Goal: Obtain resource: Download file/media

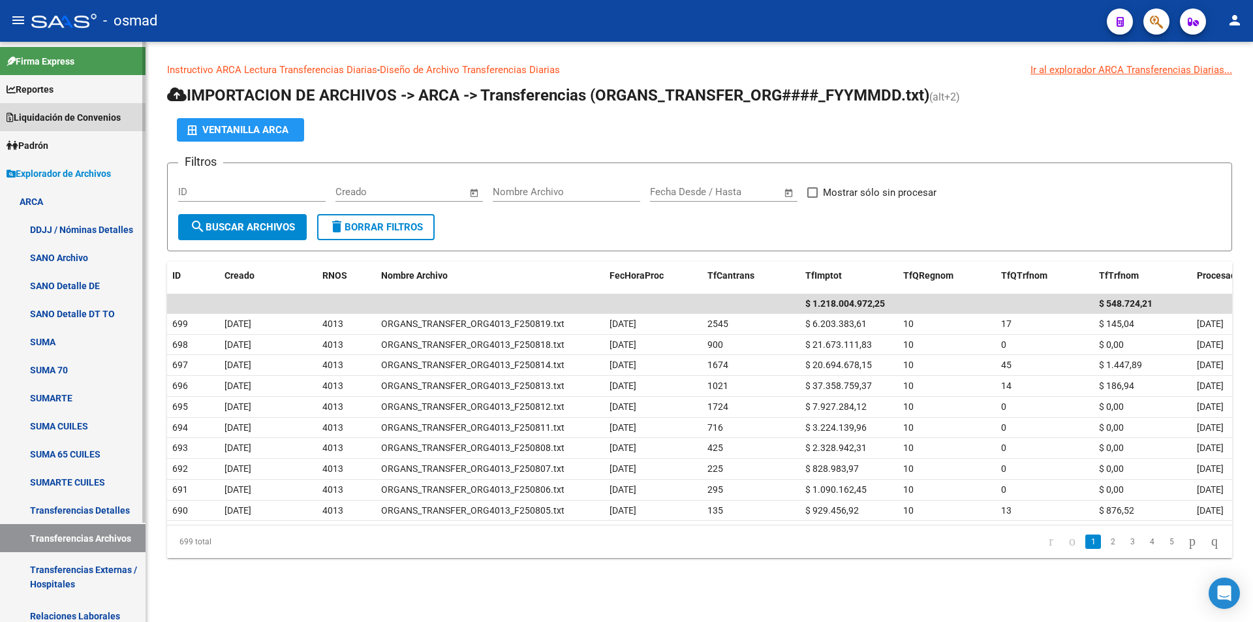
click at [71, 121] on span "Liquidación de Convenios" at bounding box center [64, 117] width 114 height 14
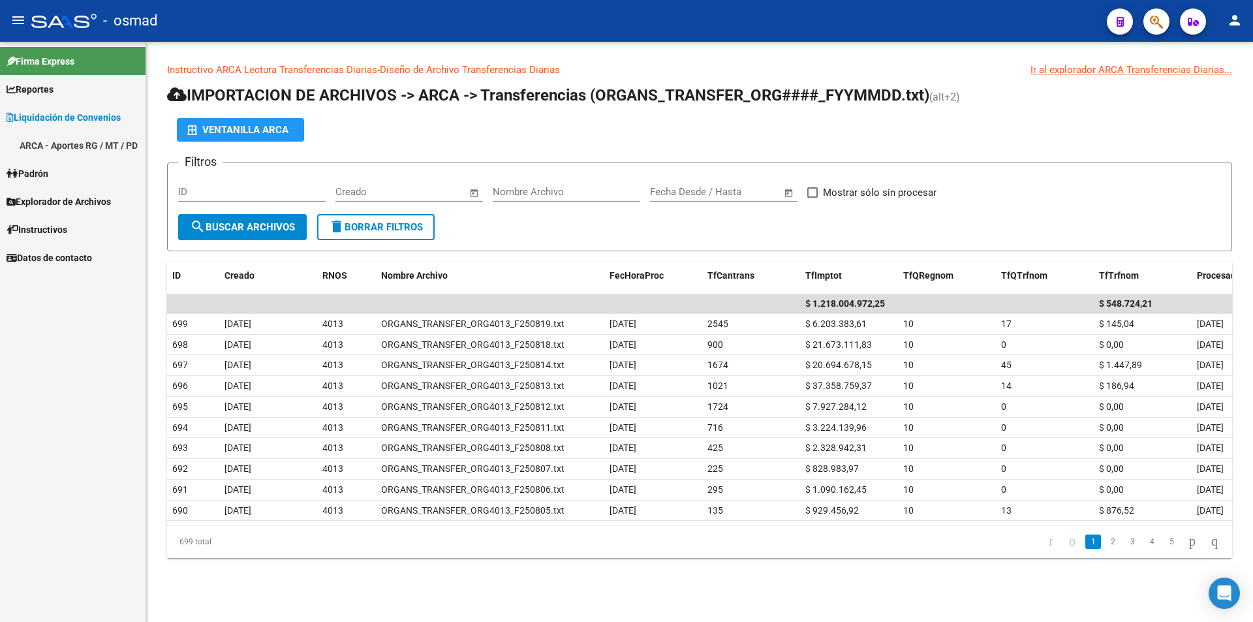
click at [80, 146] on link "ARCA - Aportes RG / MT / PD" at bounding box center [73, 145] width 146 height 28
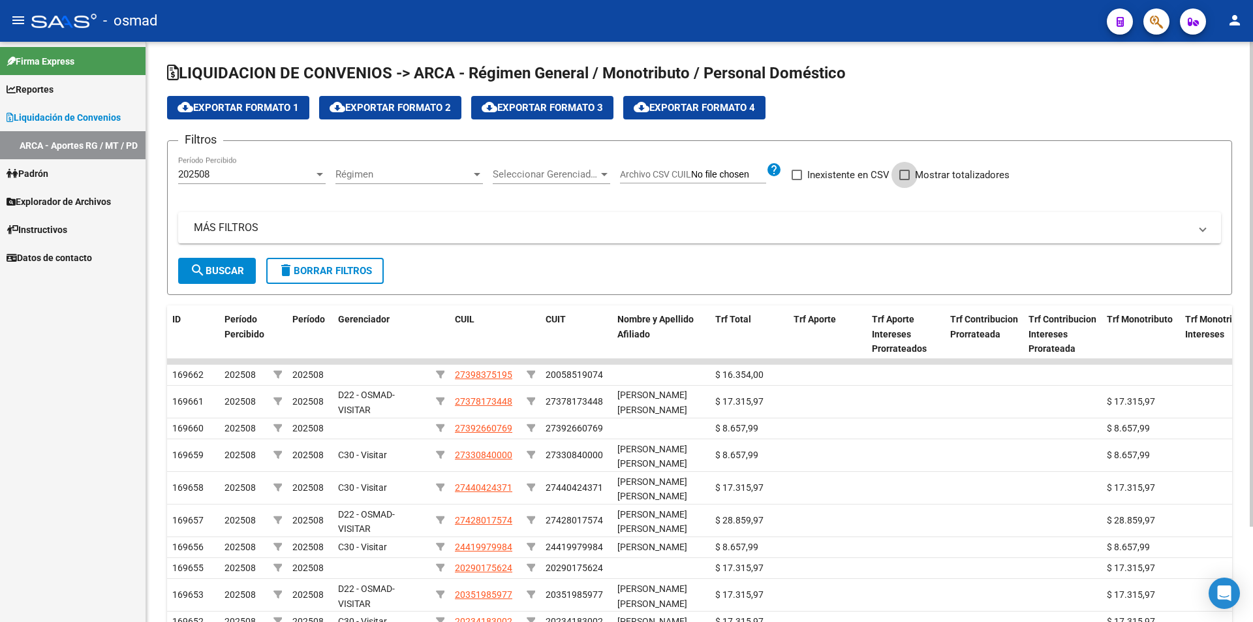
click at [907, 178] on span at bounding box center [905, 175] width 10 height 10
click at [905, 180] on input "Mostrar totalizadores" at bounding box center [904, 180] width 1 height 1
checkbox input "true"
click at [231, 265] on span "search Buscar" at bounding box center [217, 271] width 54 height 12
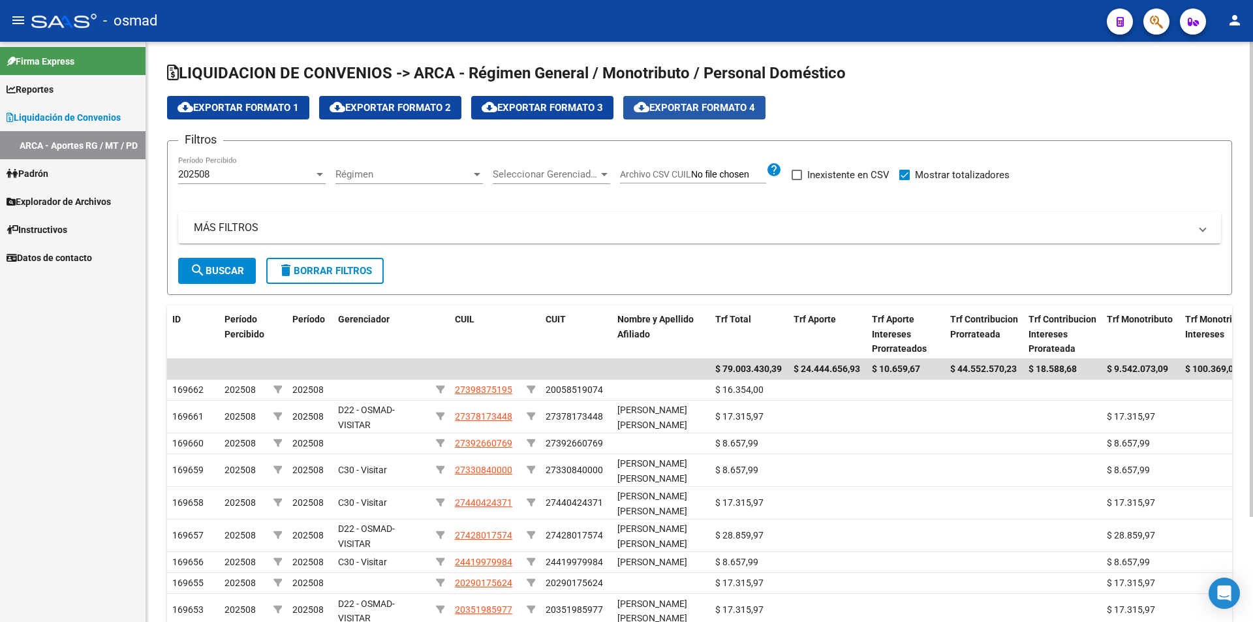
click at [692, 111] on span "cloud_download Exportar Formato 4" at bounding box center [694, 108] width 121 height 12
click at [992, 123] on app-list-header "LIQUIDACION DE CONVENIOS -> ARCA - Régimen General / Monotributo / Personal Dom…" at bounding box center [699, 179] width 1065 height 232
click at [41, 197] on span "Explorador de Archivos" at bounding box center [59, 202] width 104 height 14
